Goal: Task Accomplishment & Management: Manage account settings

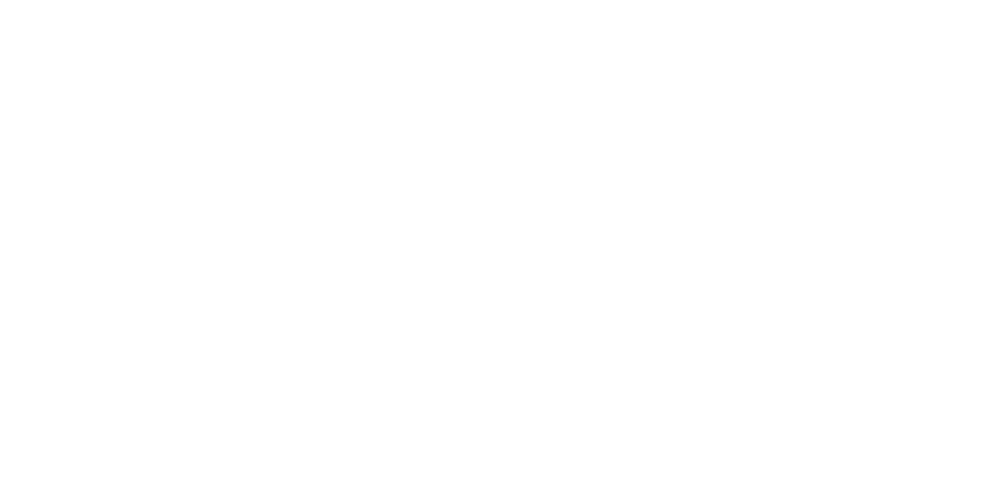
click at [706, 457] on link "Cookie instellingen" at bounding box center [696, 456] width 75 height 16
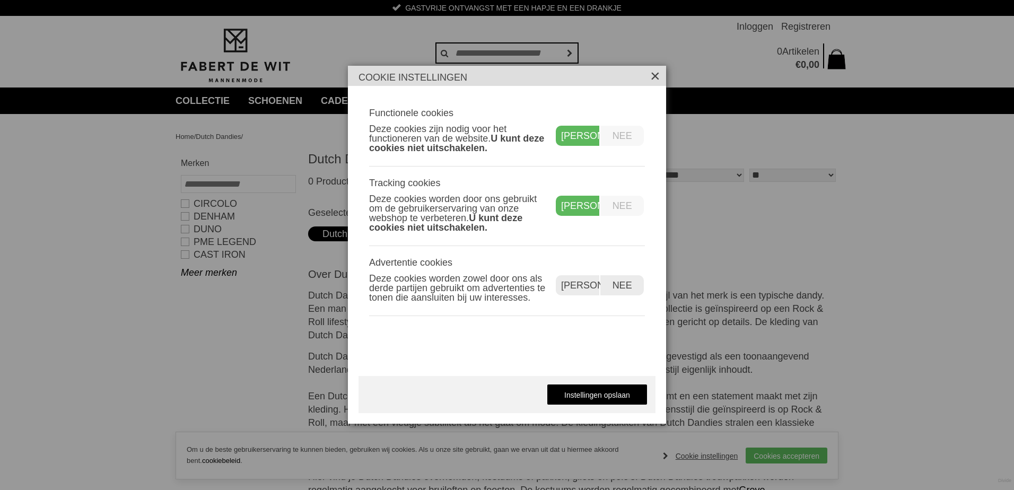
click at [636, 132] on label "Nee" at bounding box center [621, 136] width 43 height 20
click at [578, 139] on div "Ja" at bounding box center [578, 136] width 45 height 20
click at [573, 207] on div "Ja" at bounding box center [578, 206] width 45 height 20
click at [641, 207] on label "Nee" at bounding box center [621, 206] width 43 height 20
click at [640, 207] on label "Nee" at bounding box center [621, 206] width 43 height 20
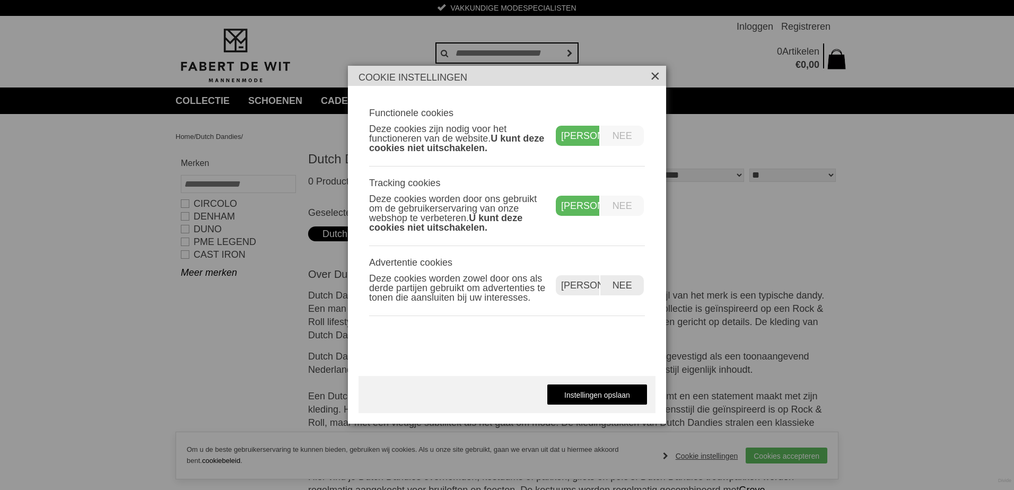
click at [631, 137] on label "Nee" at bounding box center [621, 136] width 43 height 20
click at [630, 284] on label "Nee" at bounding box center [621, 285] width 43 height 20
click at [620, 395] on link "Instellingen opslaan" at bounding box center [597, 394] width 101 height 21
